Goal: Information Seeking & Learning: Learn about a topic

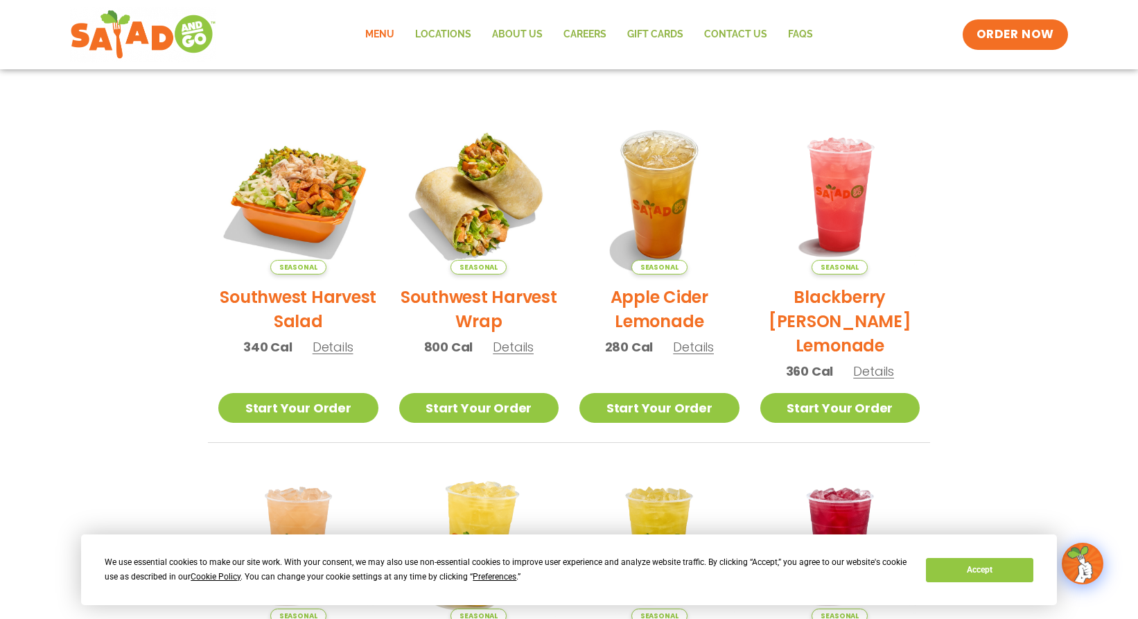
scroll to position [756, 0]
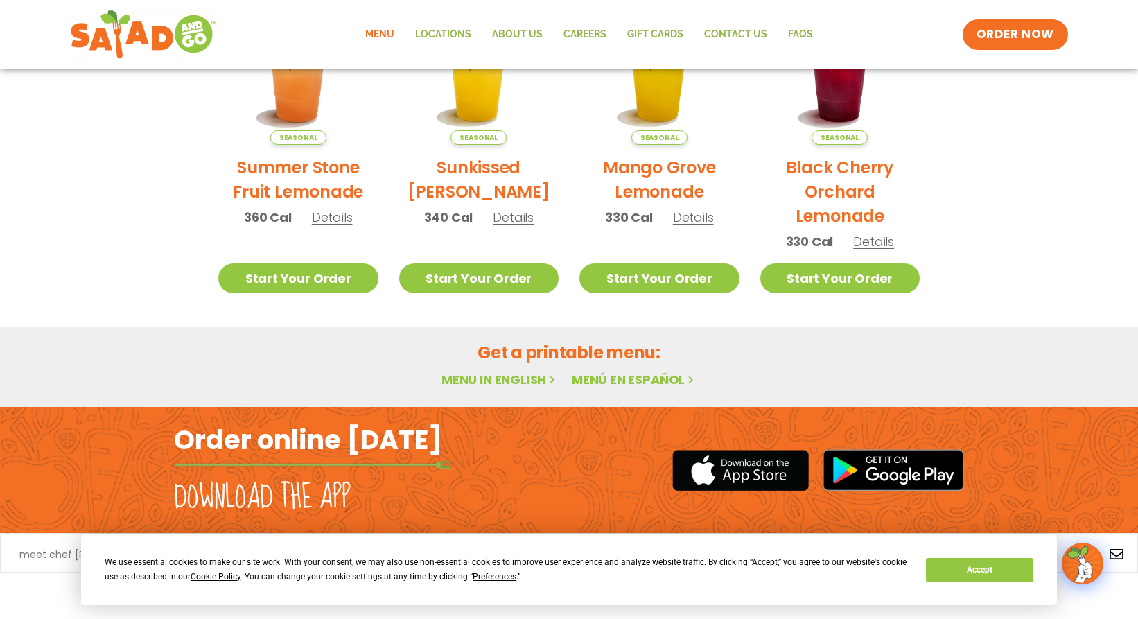
click at [489, 374] on link "Menu in English" at bounding box center [500, 379] width 116 height 17
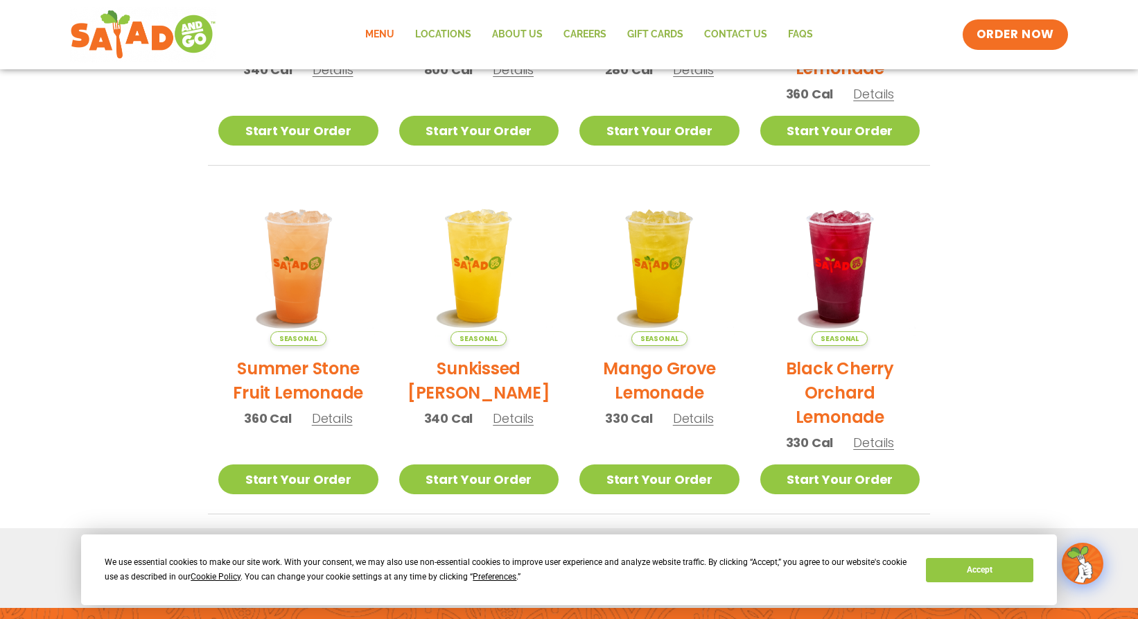
scroll to position [756, 0]
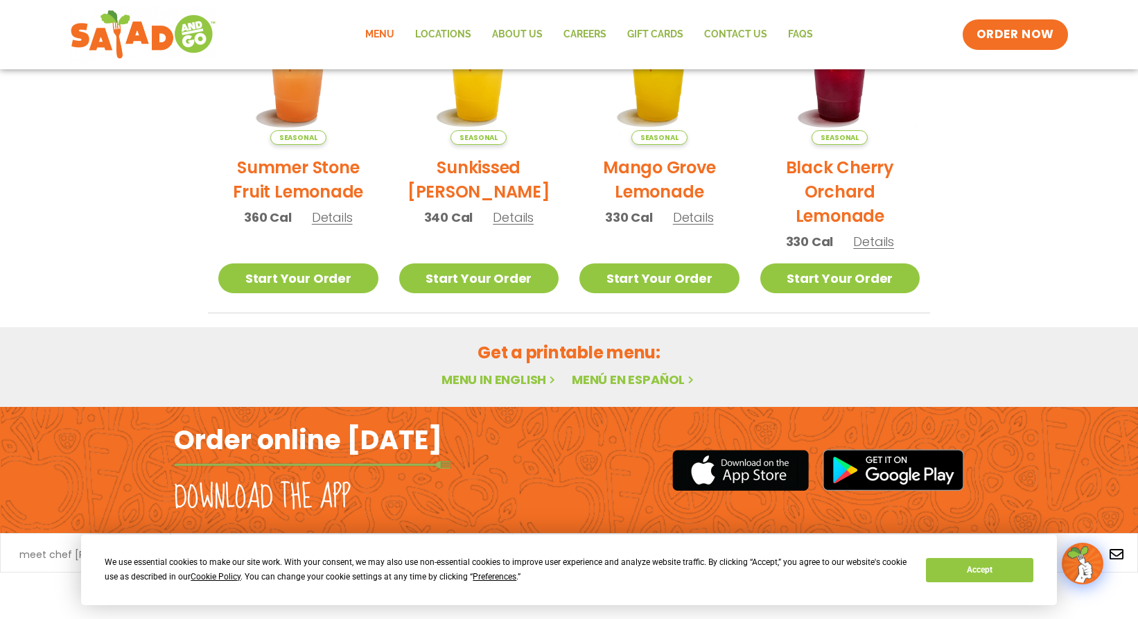
click at [481, 379] on link "Menu in English" at bounding box center [500, 379] width 116 height 17
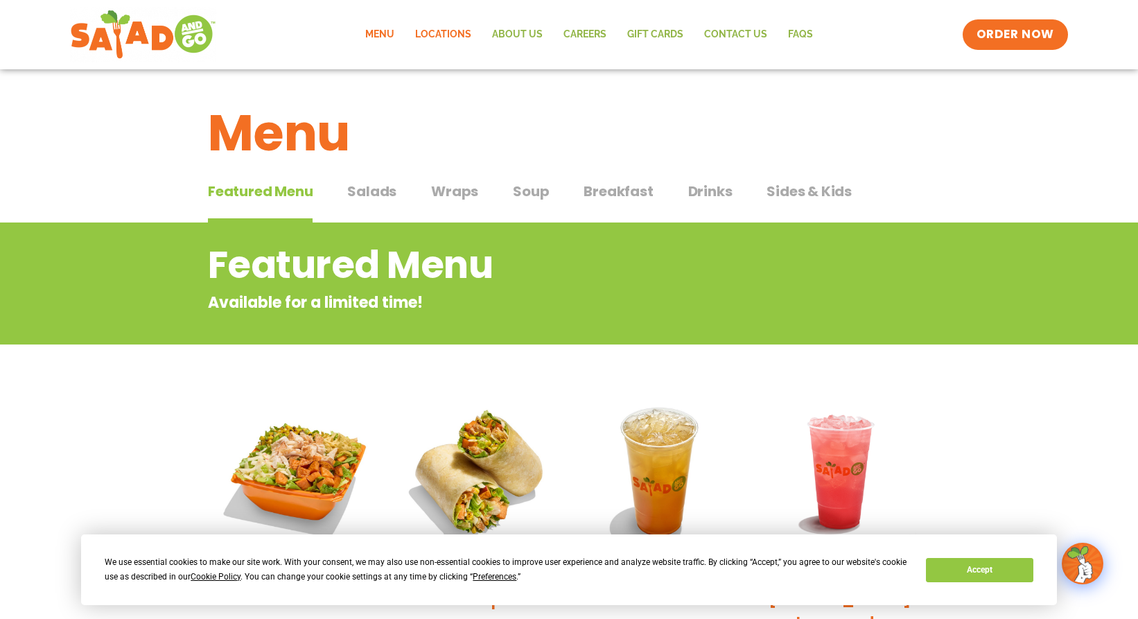
click at [446, 28] on link "Locations" at bounding box center [443, 35] width 77 height 32
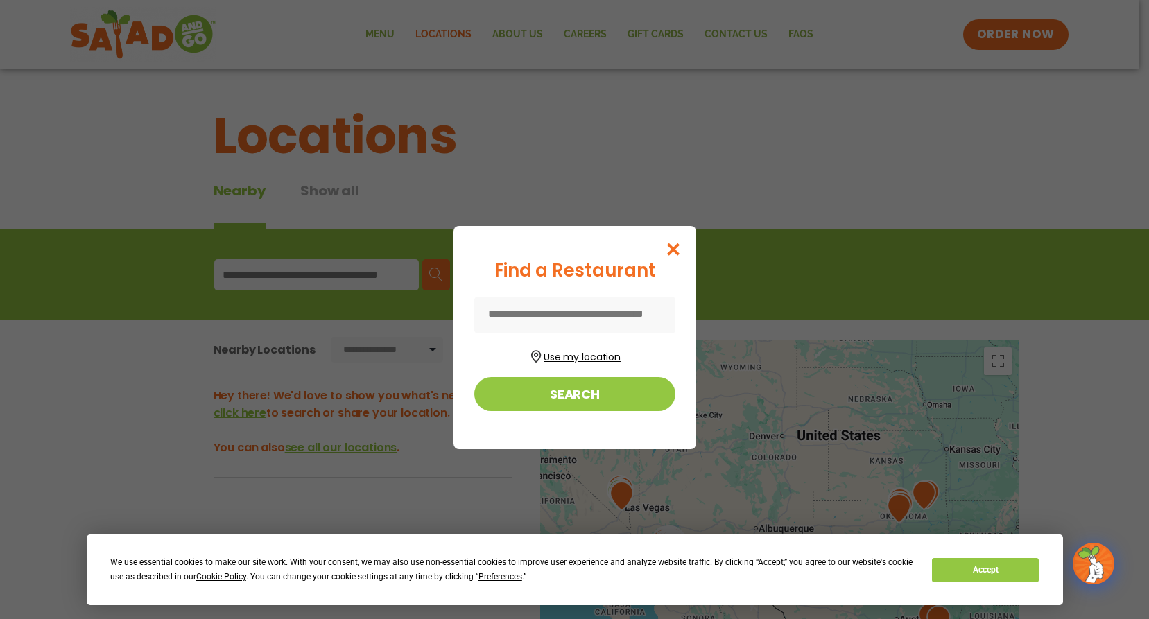
click at [571, 355] on button "Use my location" at bounding box center [574, 355] width 201 height 19
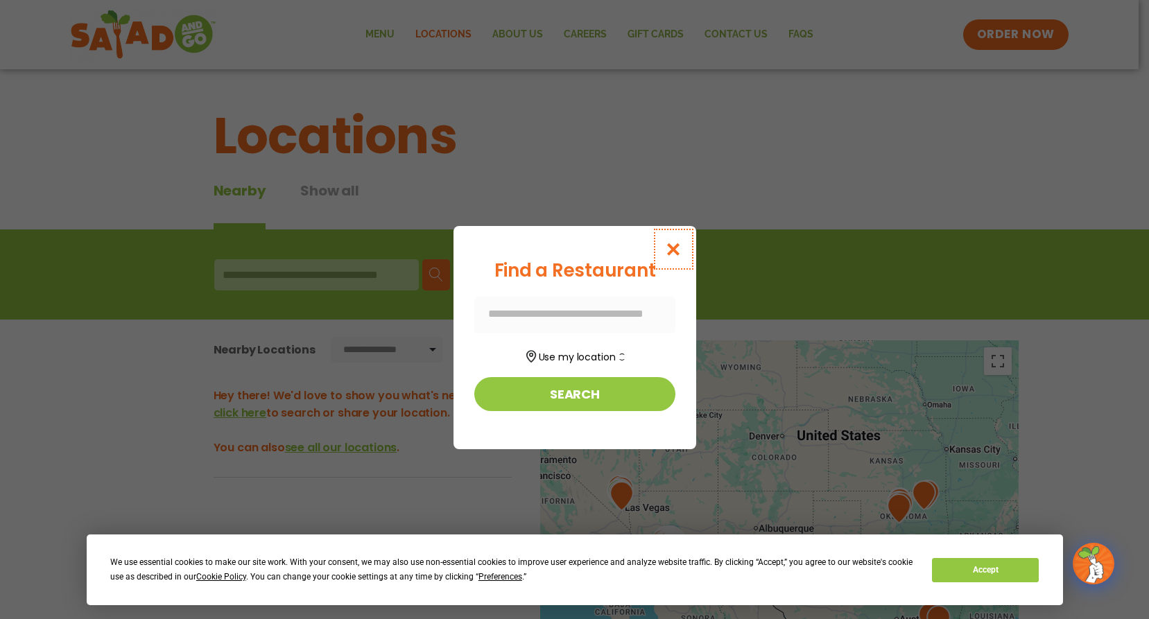
click at [679, 244] on icon "Close modal" at bounding box center [672, 249] width 17 height 15
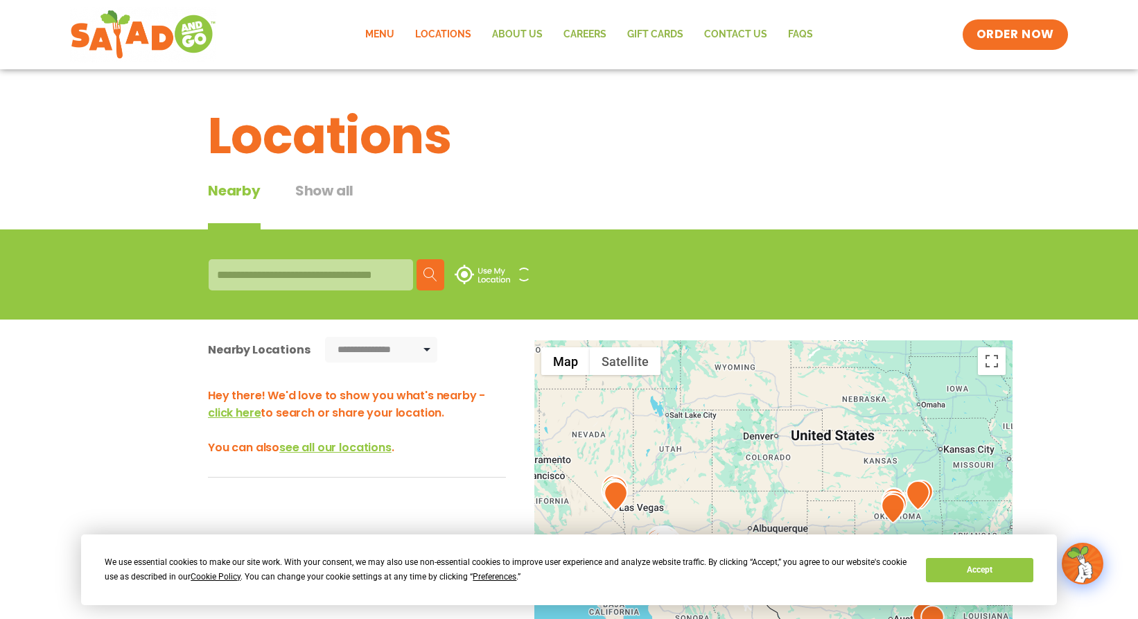
click at [380, 36] on link "Menu" at bounding box center [380, 35] width 50 height 32
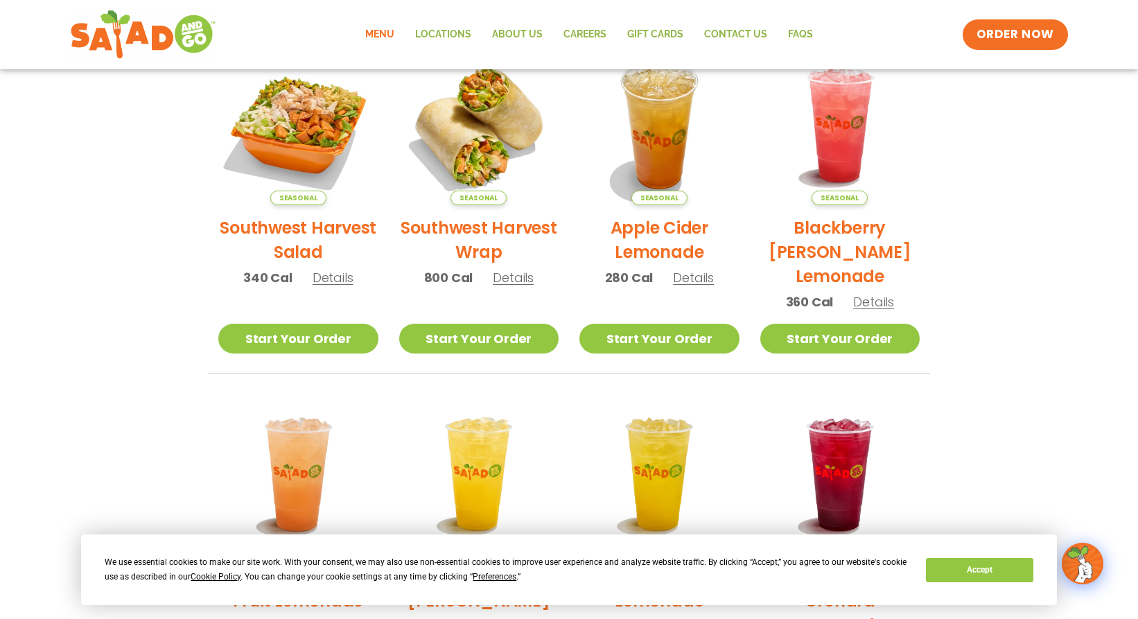
scroll to position [756, 0]
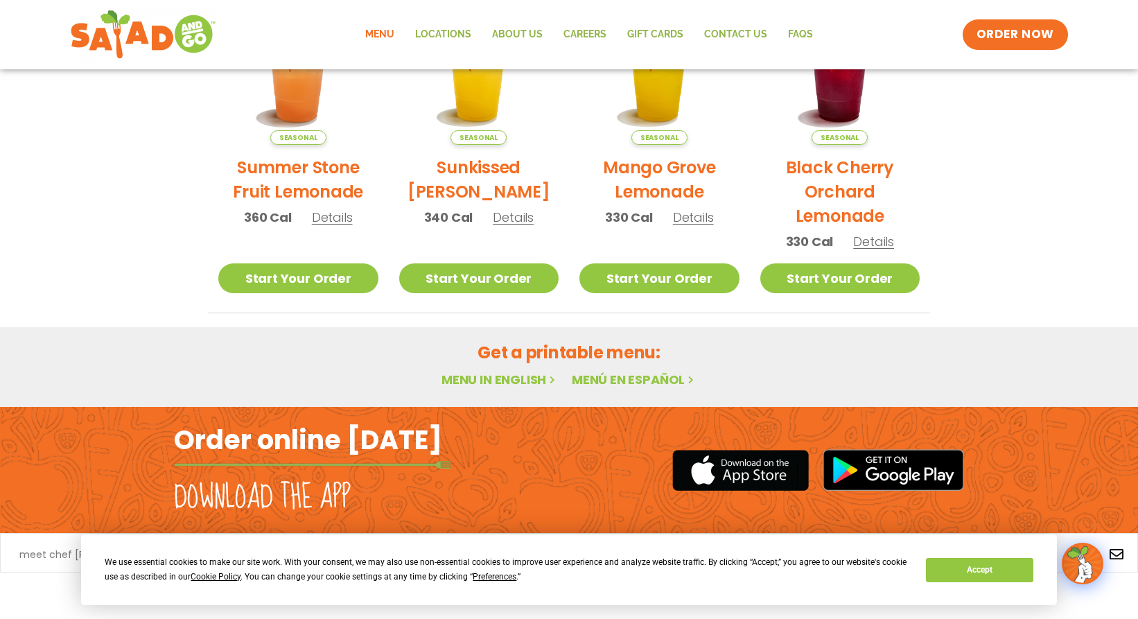
click at [517, 380] on link "Menu in English" at bounding box center [500, 379] width 116 height 17
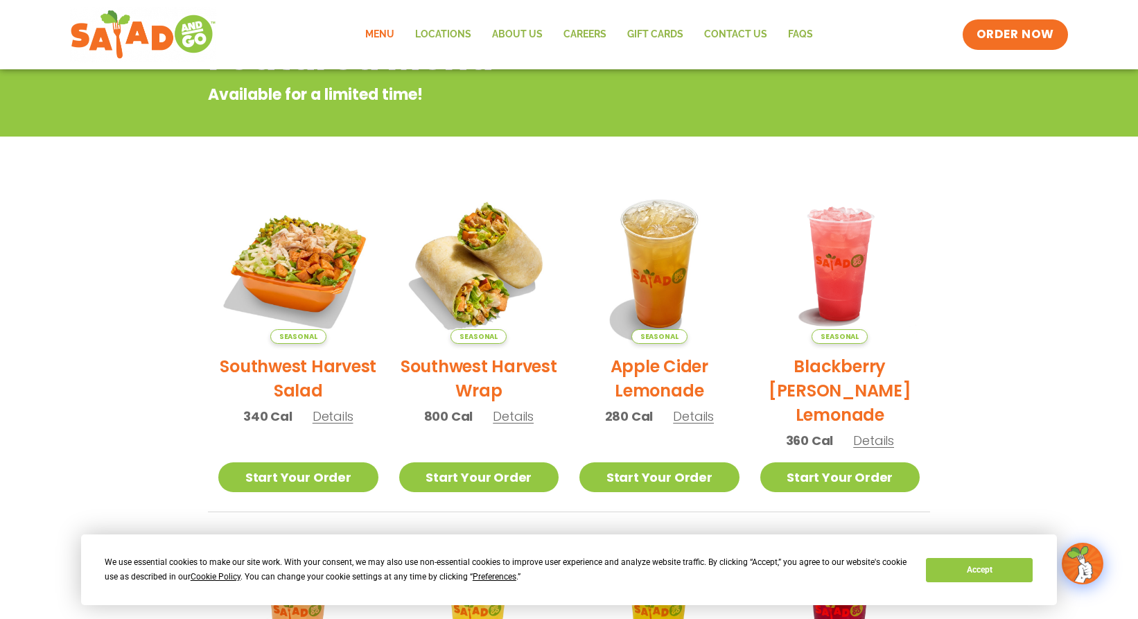
scroll to position [756, 0]
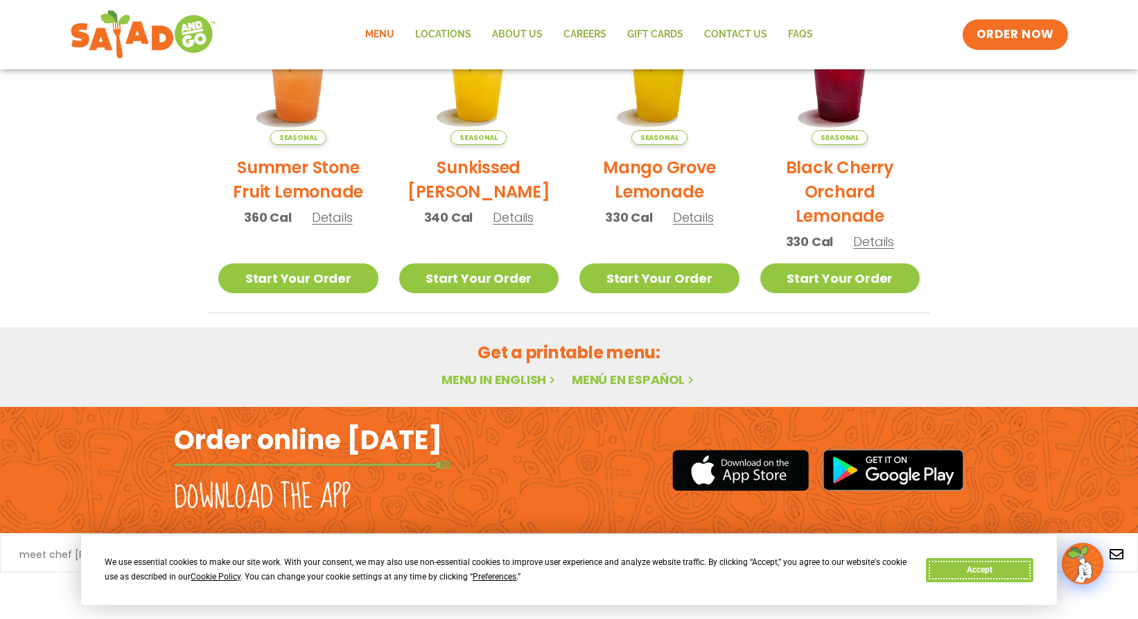
click at [998, 573] on button "Accept" at bounding box center [979, 570] width 107 height 24
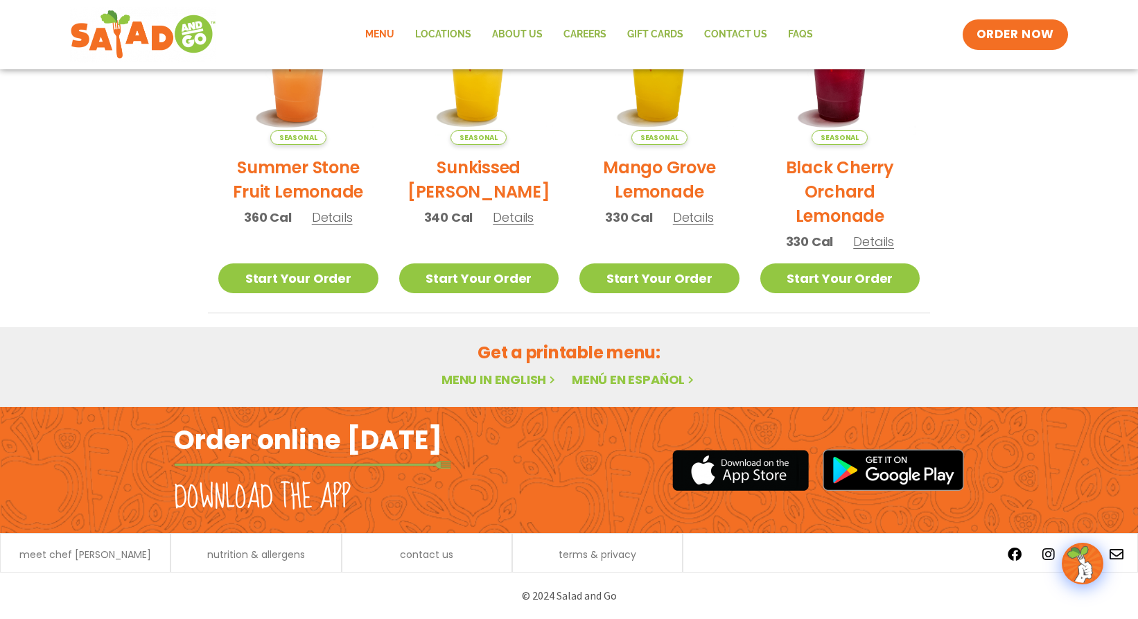
click at [512, 381] on link "Menu in English" at bounding box center [500, 379] width 116 height 17
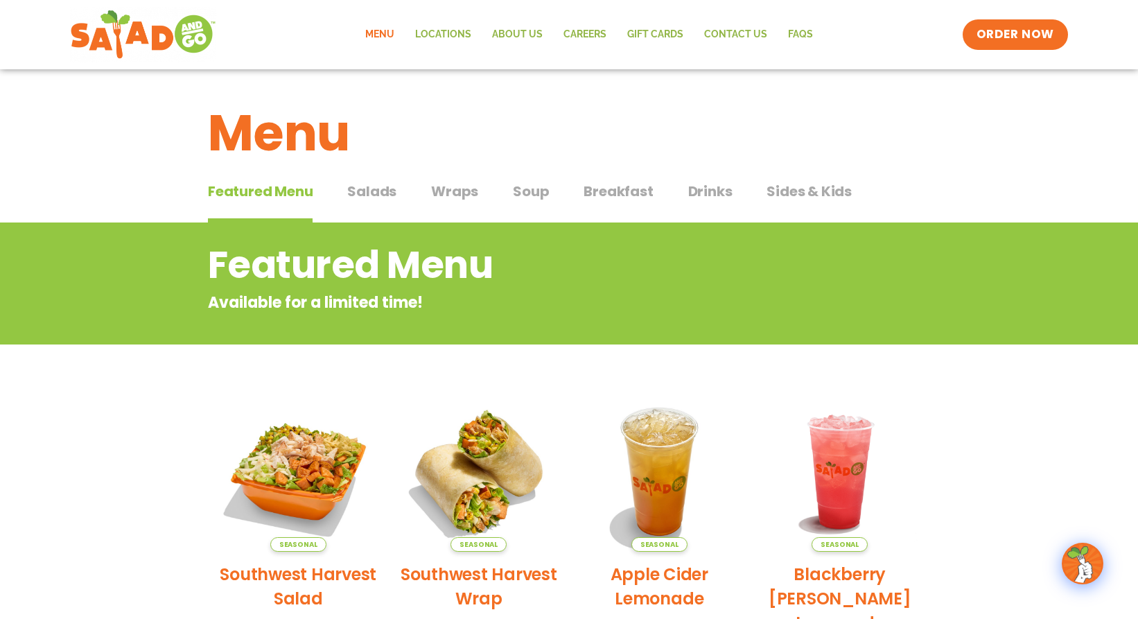
click at [390, 192] on span "Salads" at bounding box center [371, 191] width 49 height 21
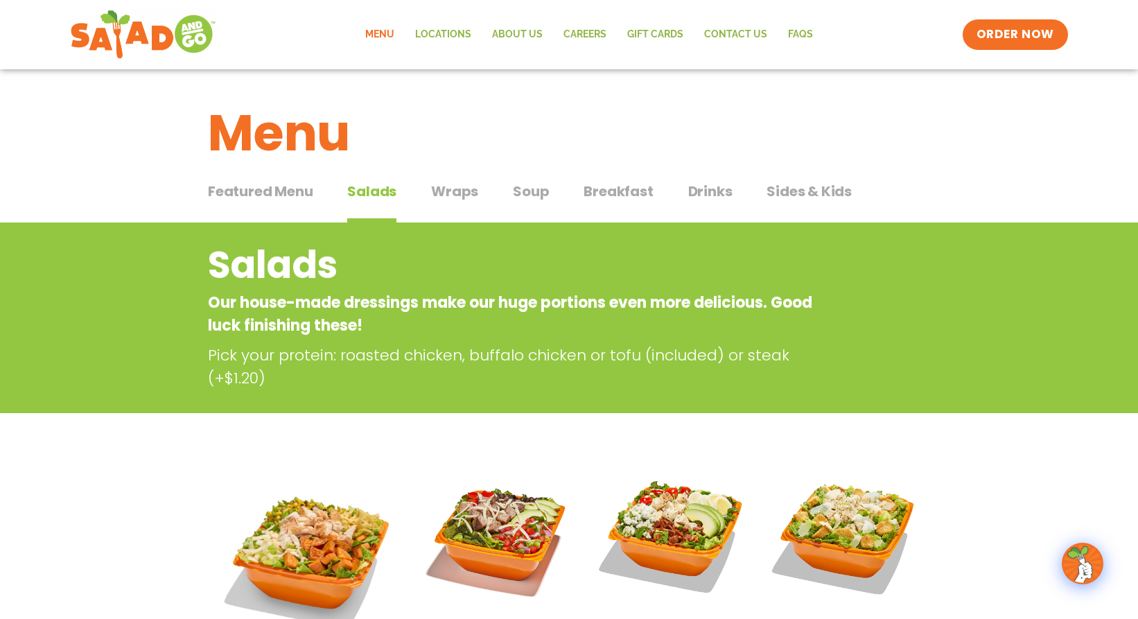
click at [462, 195] on span "Wraps" at bounding box center [454, 191] width 47 height 21
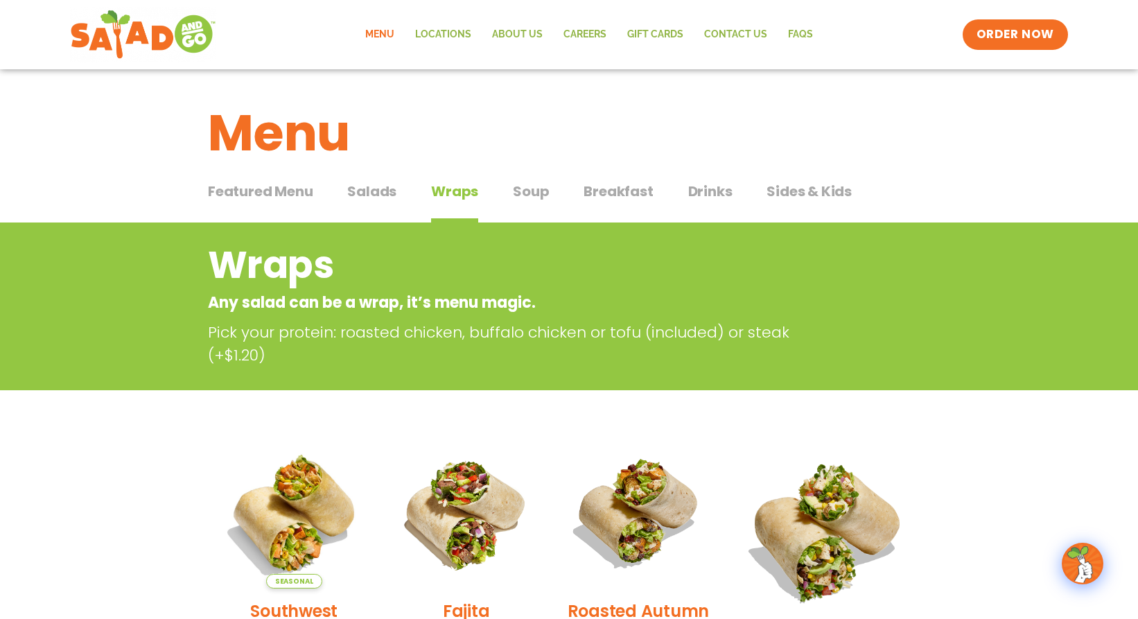
click at [526, 189] on span "Soup" at bounding box center [531, 191] width 36 height 21
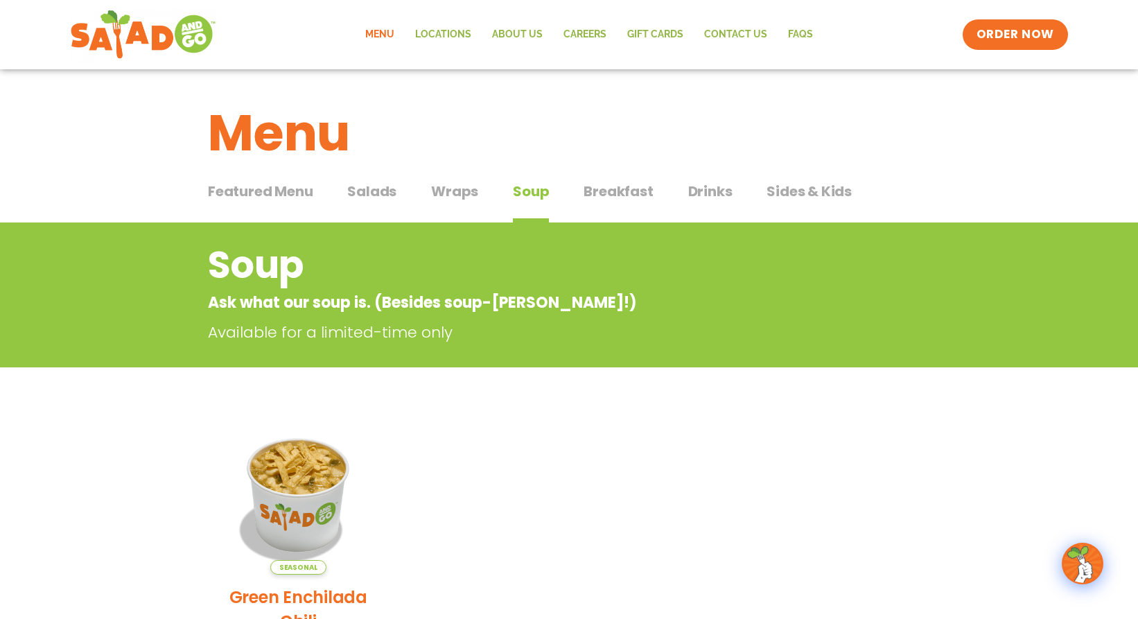
click at [464, 197] on span "Wraps" at bounding box center [454, 191] width 47 height 21
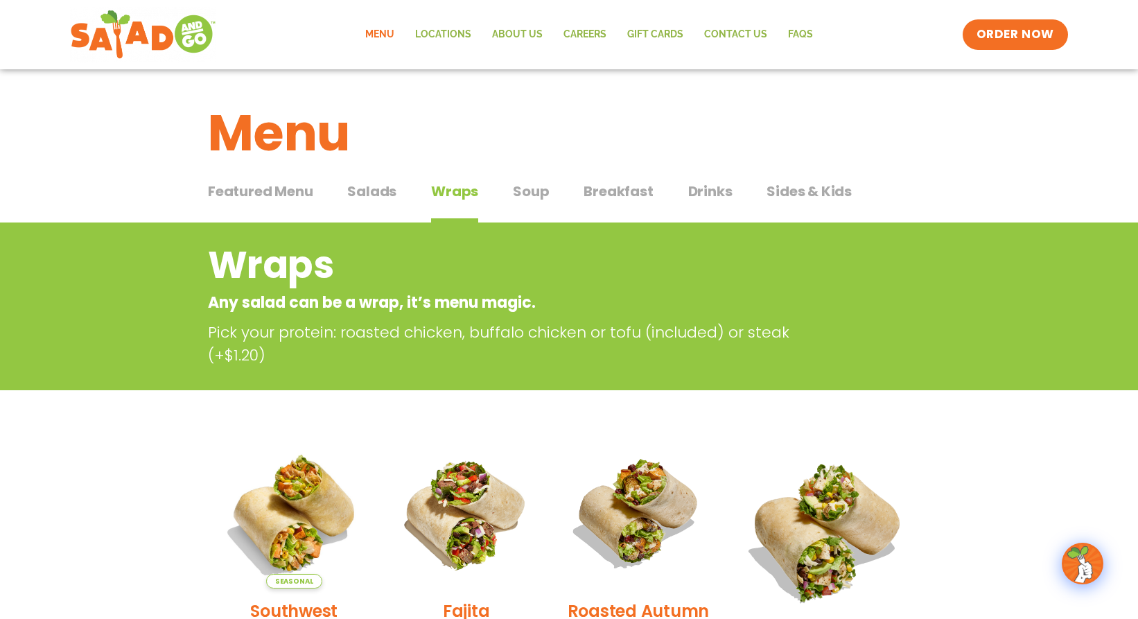
click at [388, 193] on span "Salads" at bounding box center [371, 191] width 49 height 21
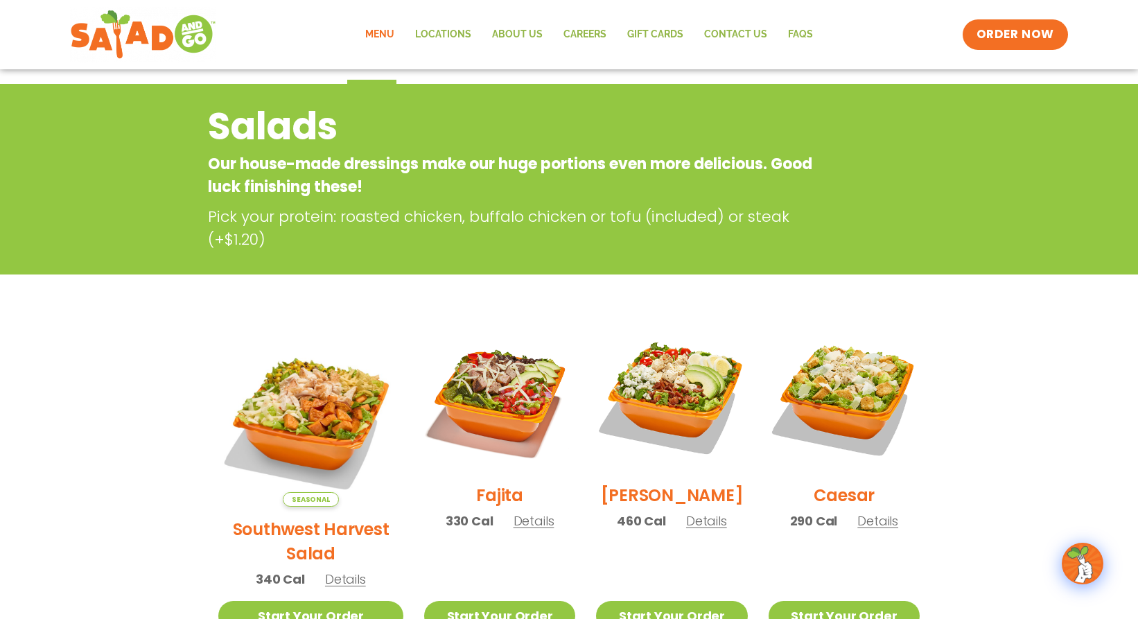
scroll to position [69, 0]
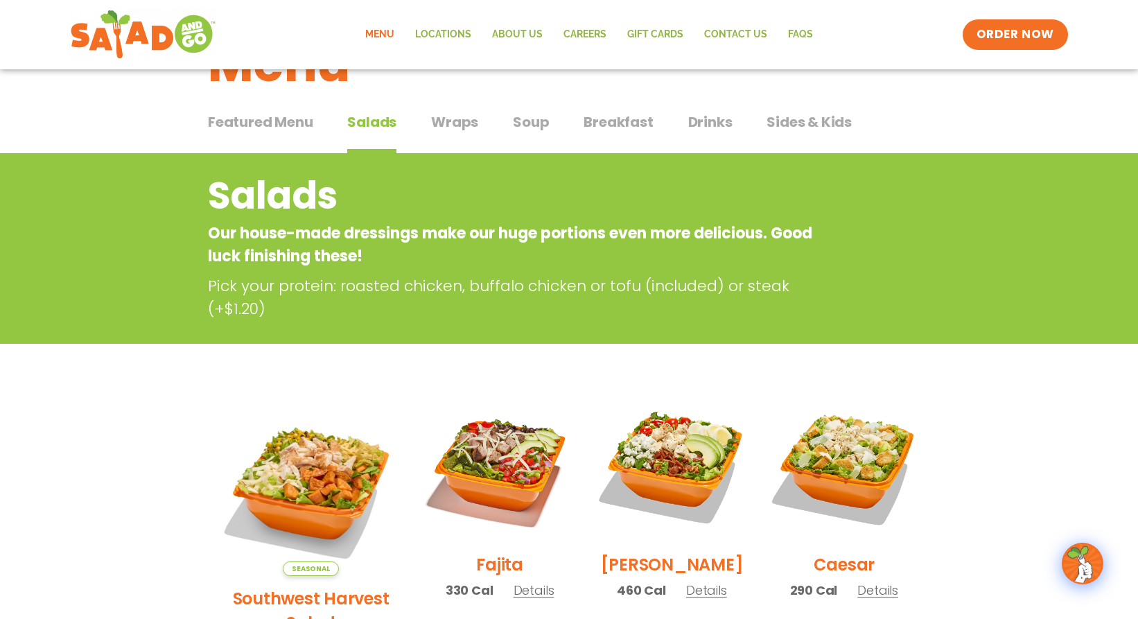
click at [469, 126] on span "Wraps" at bounding box center [454, 122] width 47 height 21
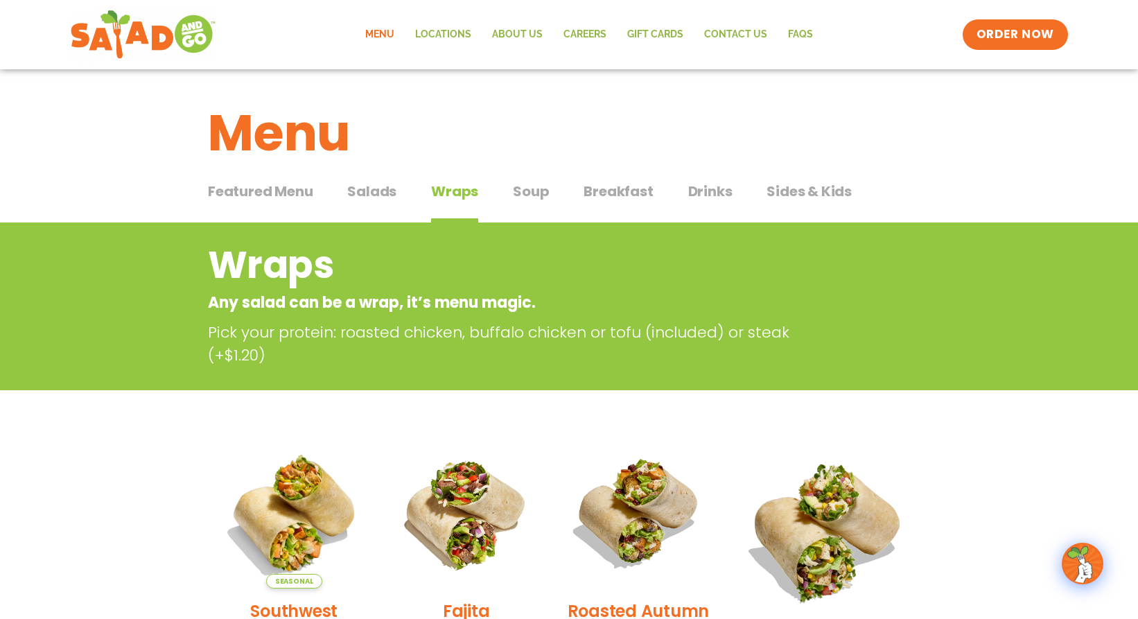
click at [369, 185] on span "Salads" at bounding box center [371, 191] width 49 height 21
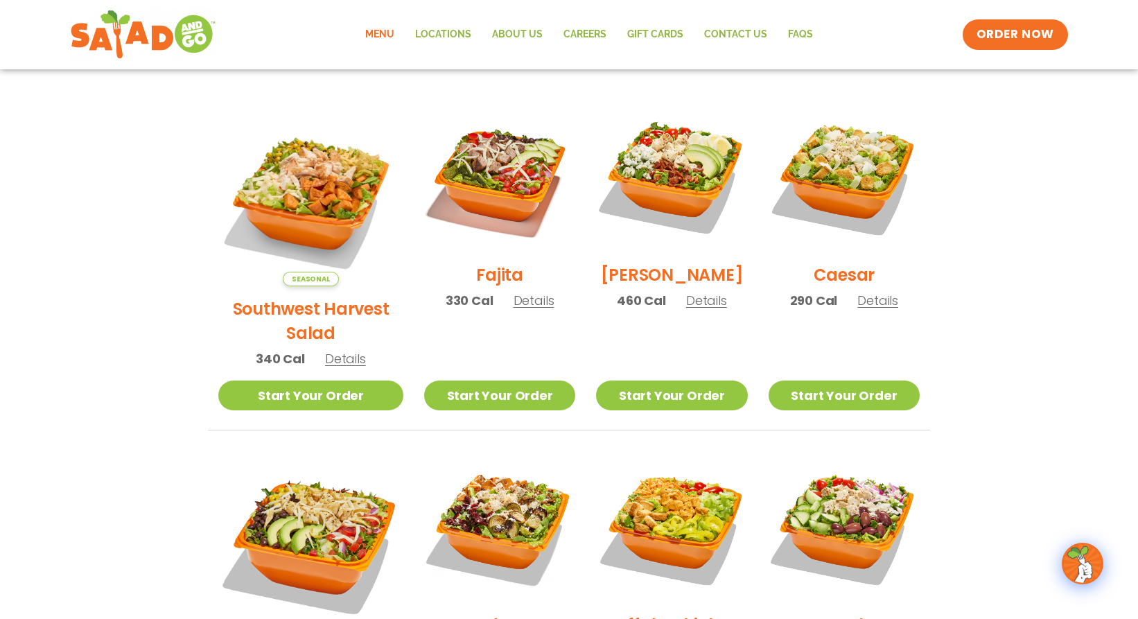
scroll to position [290, 0]
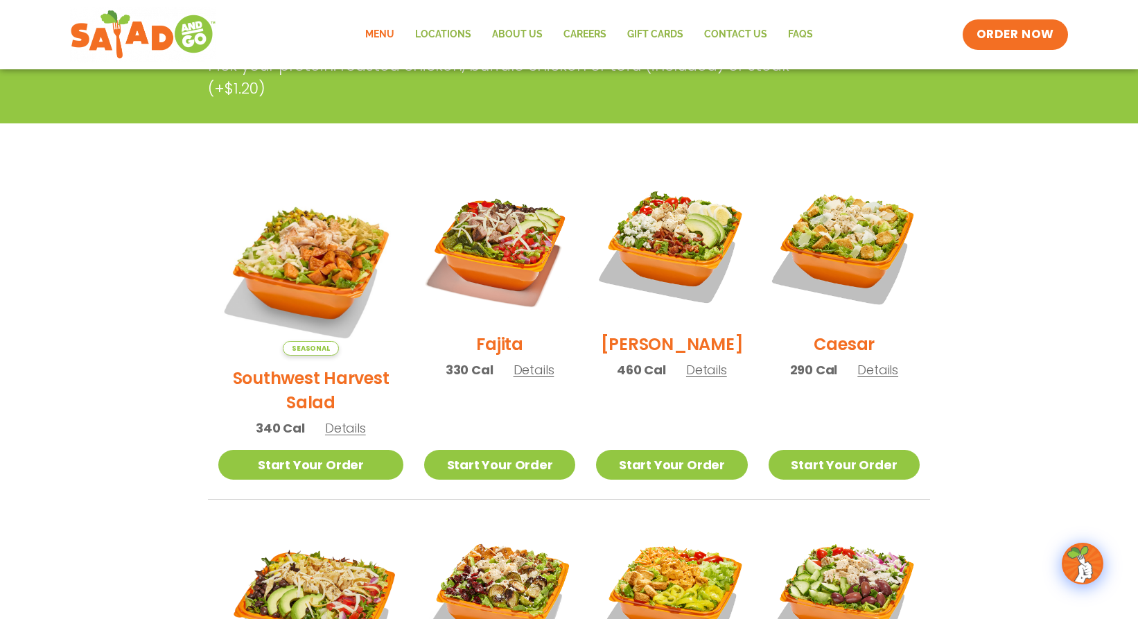
click at [564, 349] on li "Fajita 330 Cal Details Start Your Order Start Your Order Fajita Salad 330 Cal P…" at bounding box center [500, 335] width 172 height 329
